Goal: Task Accomplishment & Management: Manage account settings

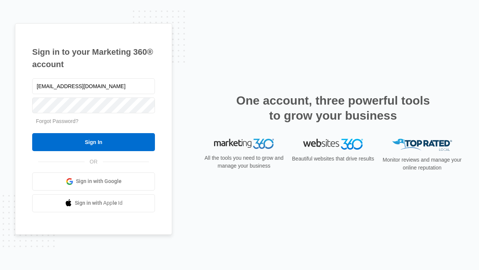
type input "[EMAIL_ADDRESS][DOMAIN_NAME]"
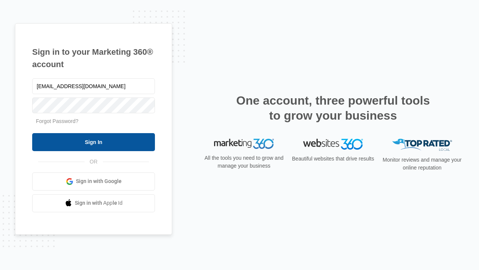
click at [94, 142] on input "Sign In" at bounding box center [93, 142] width 123 height 18
